Goal: Task Accomplishment & Management: Use online tool/utility

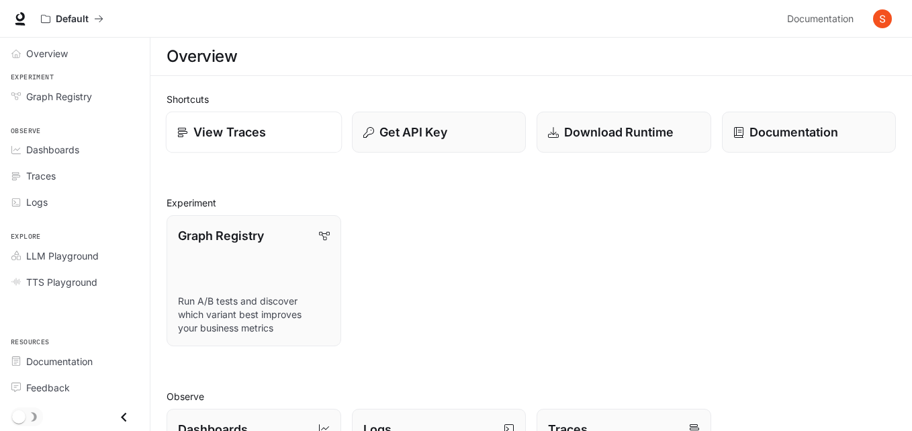
click at [264, 136] on p "View Traces" at bounding box center [230, 132] width 73 height 18
